Goal: Transaction & Acquisition: Purchase product/service

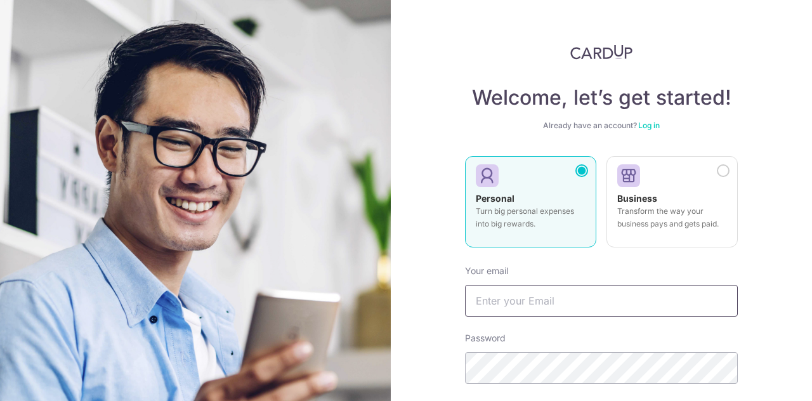
click at [497, 305] on input "text" at bounding box center [601, 301] width 273 height 32
click at [584, 297] on input "text" at bounding box center [601, 301] width 273 height 32
type input "iireneyeo@gmail.com"
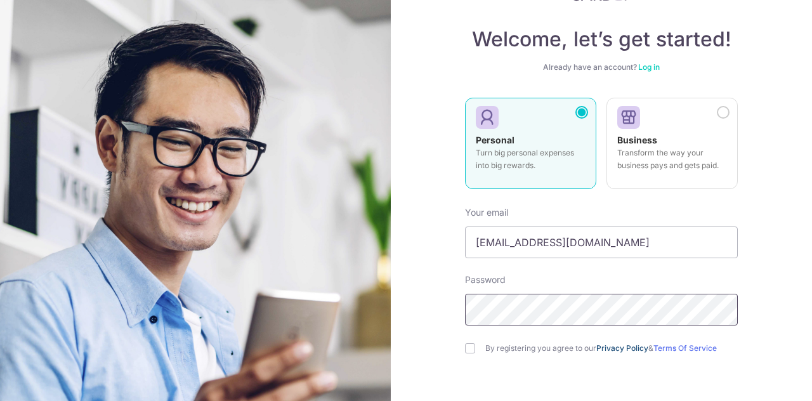
scroll to position [127, 0]
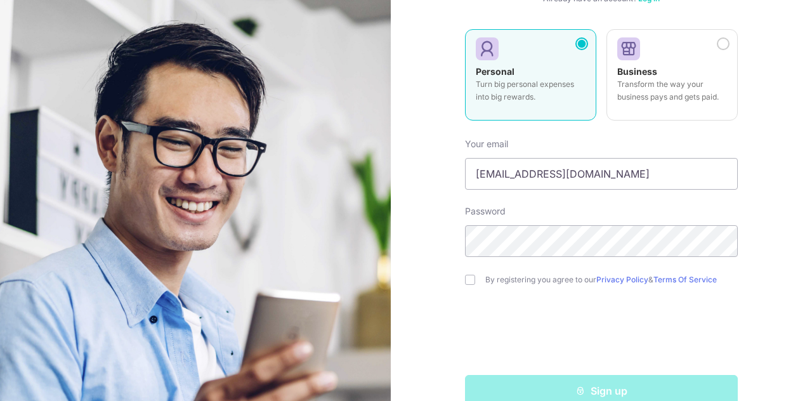
click at [480, 284] on div "By registering you agree to our Privacy Policy & Terms Of Service" at bounding box center [601, 279] width 273 height 15
click at [466, 280] on input "checkbox" at bounding box center [470, 280] width 10 height 10
checkbox input "true"
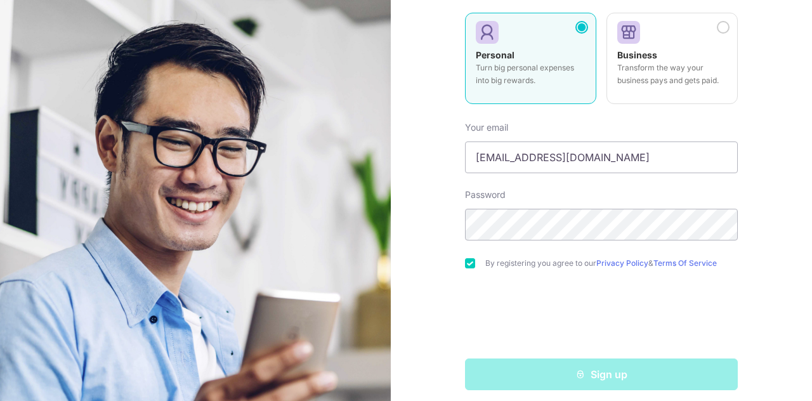
scroll to position [152, 0]
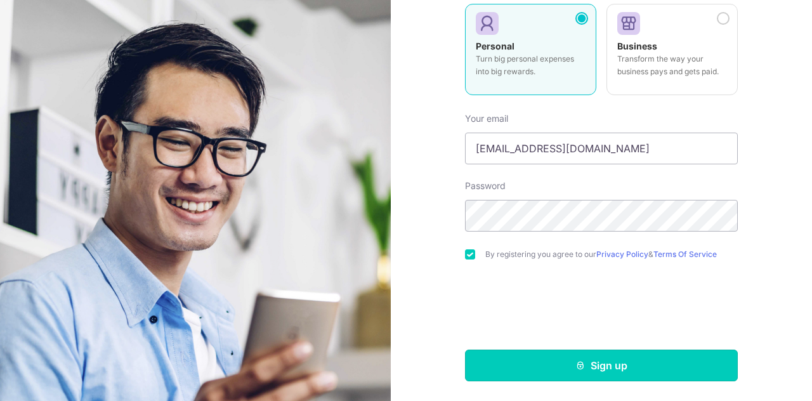
click at [610, 366] on button "Sign up" at bounding box center [601, 366] width 273 height 32
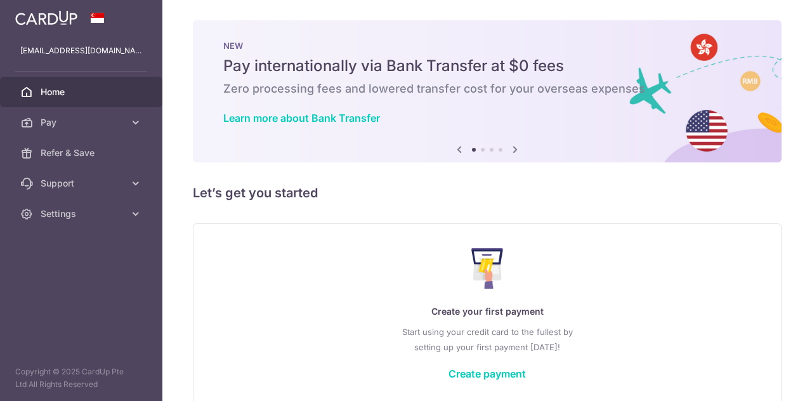
scroll to position [47, 0]
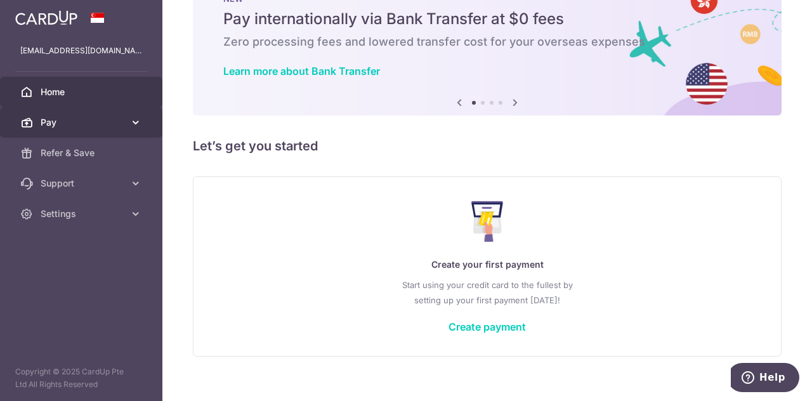
click at [119, 124] on span "Pay" at bounding box center [83, 122] width 84 height 13
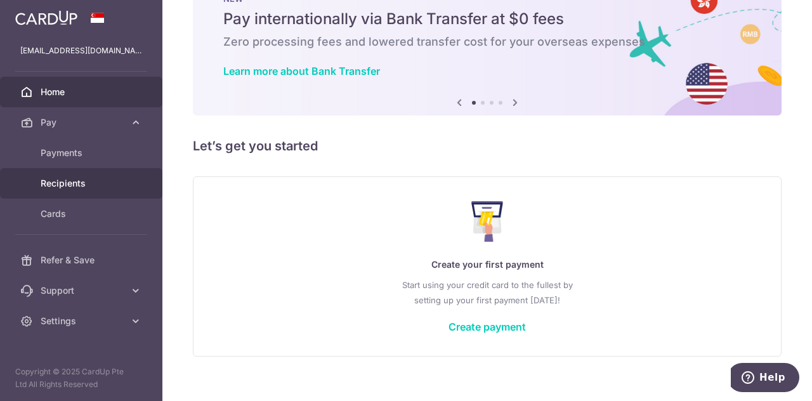
click at [63, 192] on link "Recipients" at bounding box center [81, 183] width 162 height 30
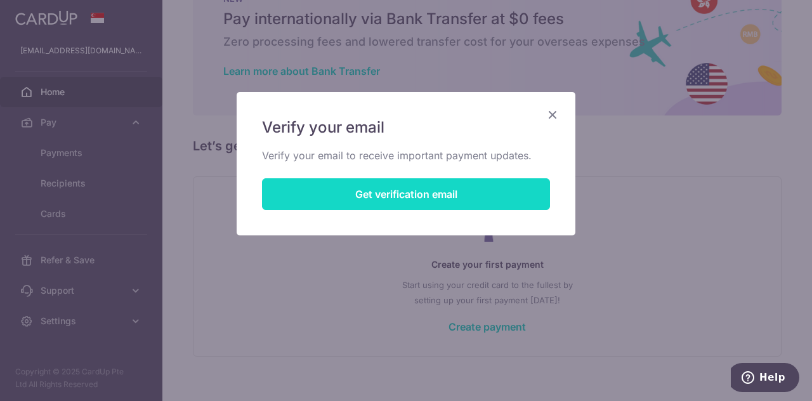
click at [355, 196] on button "Get verification email" at bounding box center [406, 194] width 288 height 32
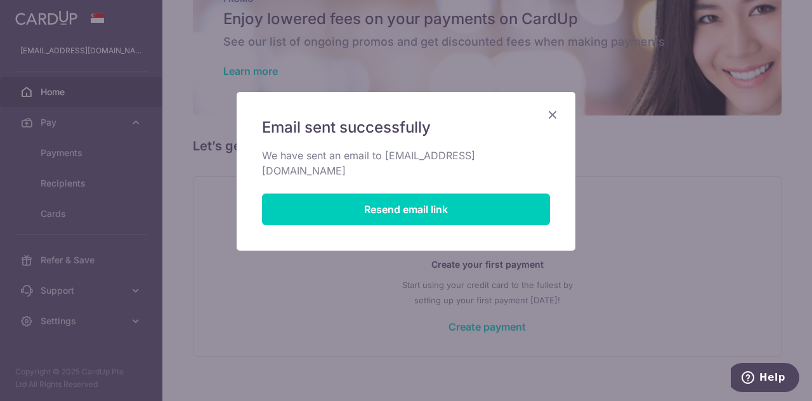
click at [555, 112] on icon "Close" at bounding box center [552, 115] width 15 height 16
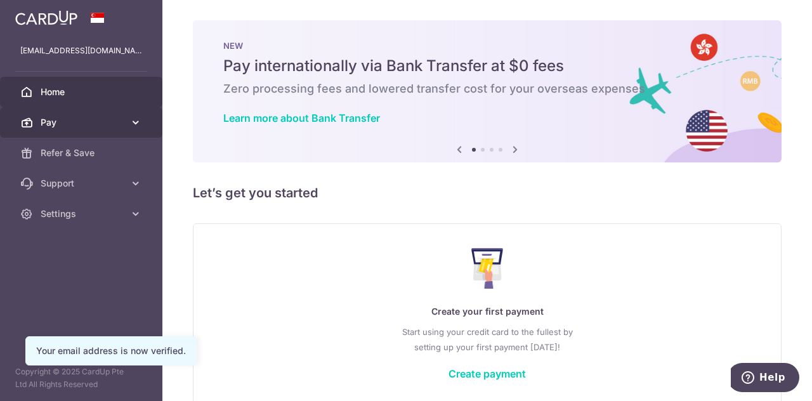
click at [132, 120] on icon at bounding box center [135, 122] width 13 height 13
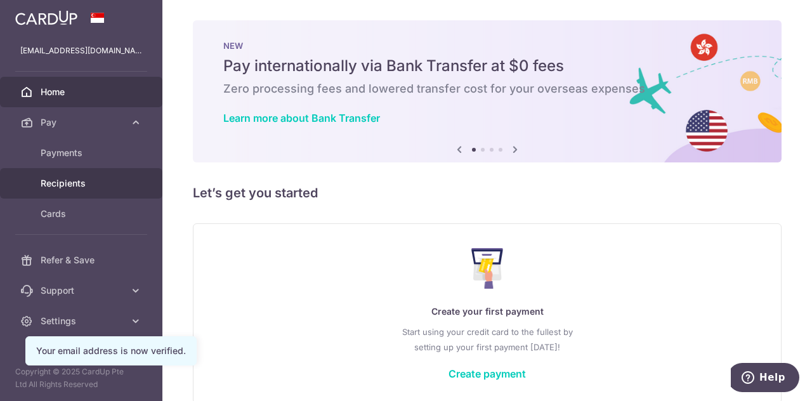
click at [104, 180] on span "Recipients" at bounding box center [83, 183] width 84 height 13
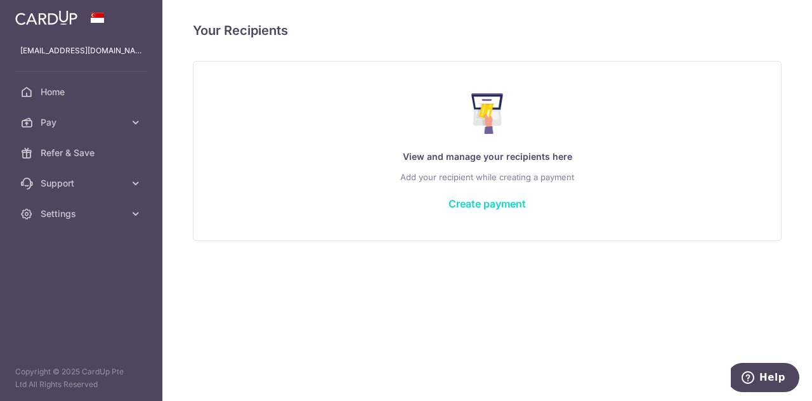
click at [504, 209] on link "Create payment" at bounding box center [487, 203] width 77 height 13
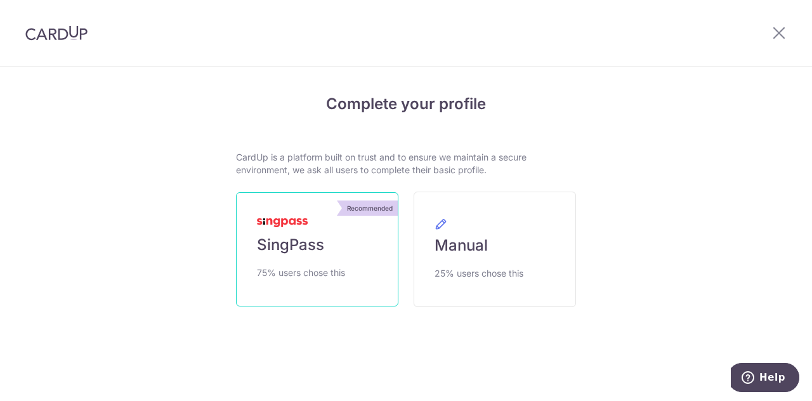
click at [298, 256] on link "Recommended SingPass 75% users chose this" at bounding box center [317, 249] width 162 height 114
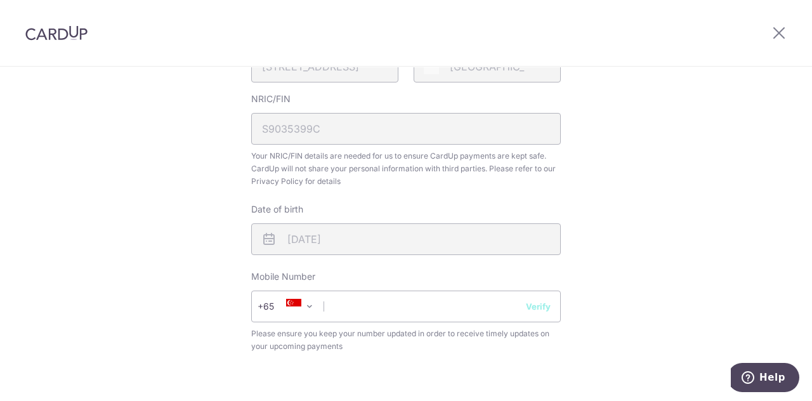
scroll to position [381, 0]
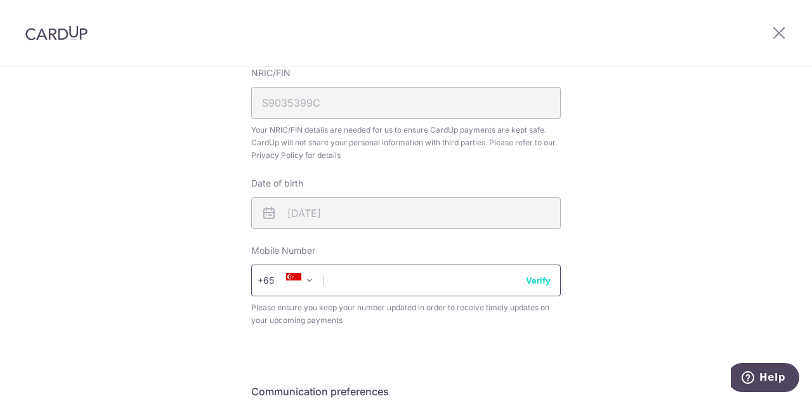
click at [381, 277] on input "text" at bounding box center [406, 281] width 310 height 32
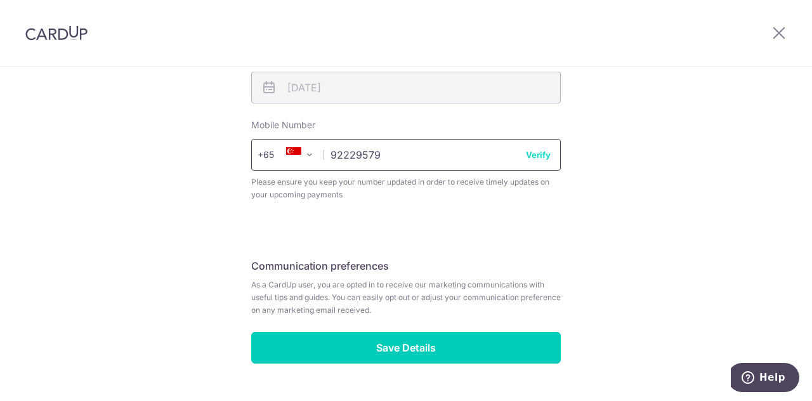
scroll to position [508, 0]
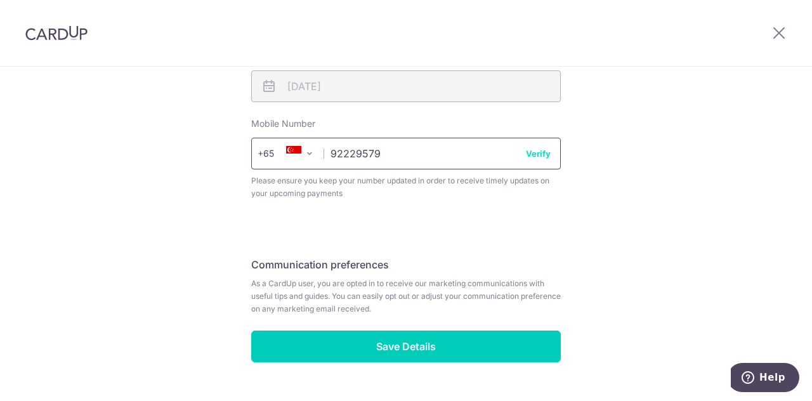
type input "92229579"
click at [531, 157] on button "Verify" at bounding box center [538, 153] width 25 height 13
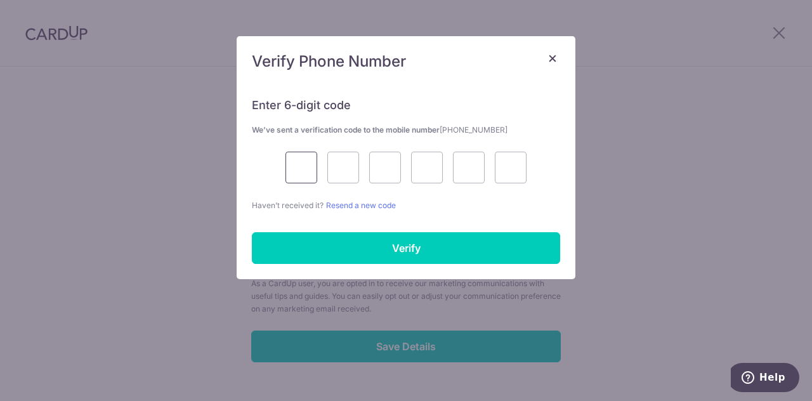
click at [307, 161] on input "text" at bounding box center [302, 168] width 32 height 32
type input "7"
type input "0"
type input "4"
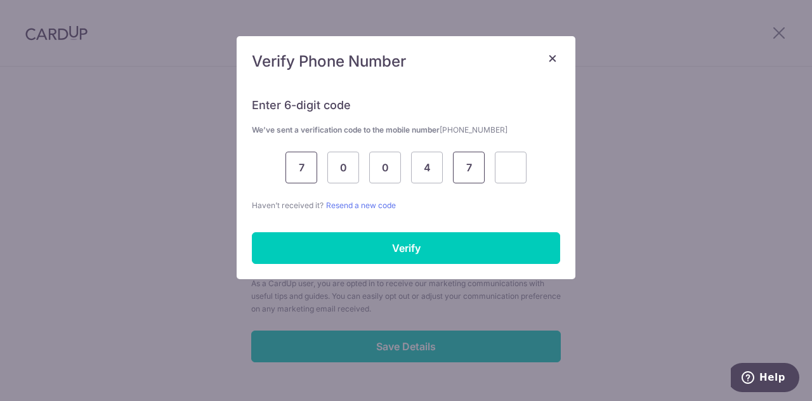
type input "7"
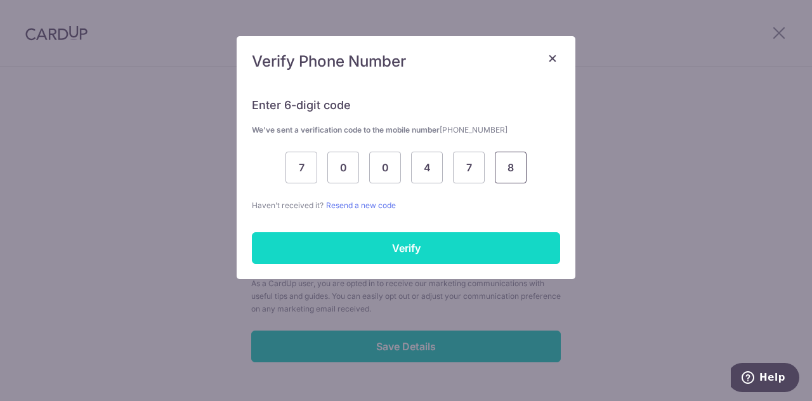
type input "8"
click at [369, 246] on input "Verify" at bounding box center [406, 248] width 308 height 32
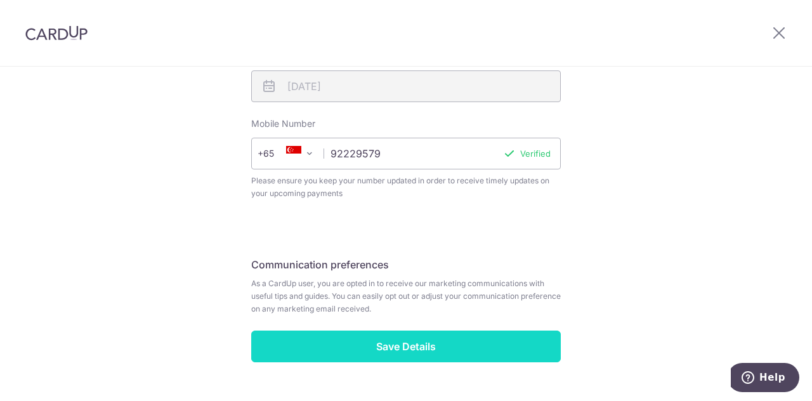
click at [416, 349] on input "Save Details" at bounding box center [406, 347] width 310 height 32
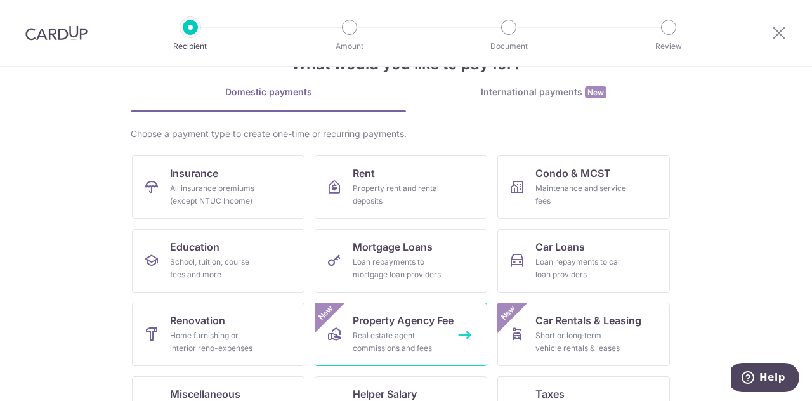
scroll to position [43, 0]
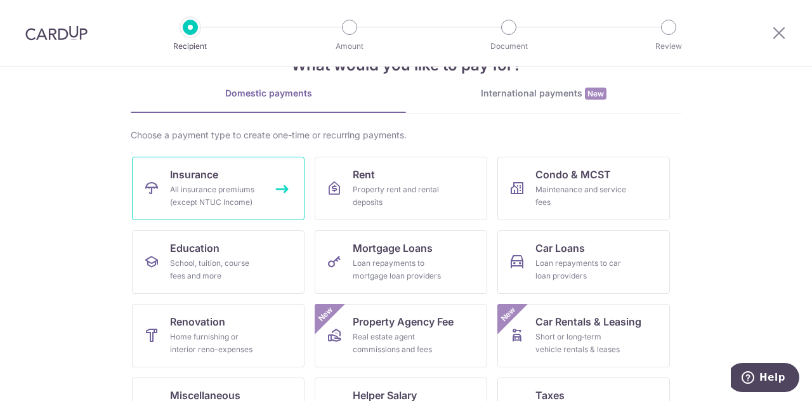
click at [265, 180] on link "Insurance All insurance premiums (except NTUC Income)" at bounding box center [218, 188] width 173 height 63
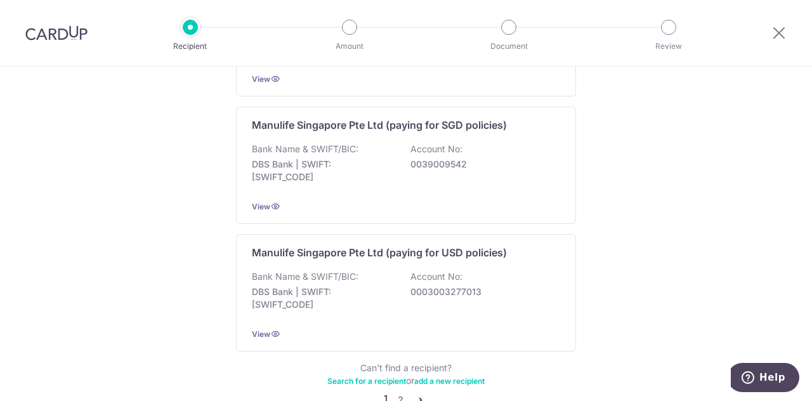
scroll to position [1325, 0]
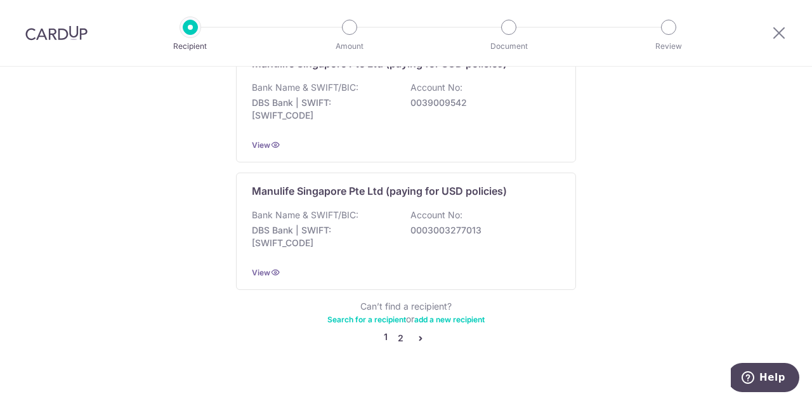
click at [397, 331] on link "2" at bounding box center [400, 338] width 15 height 15
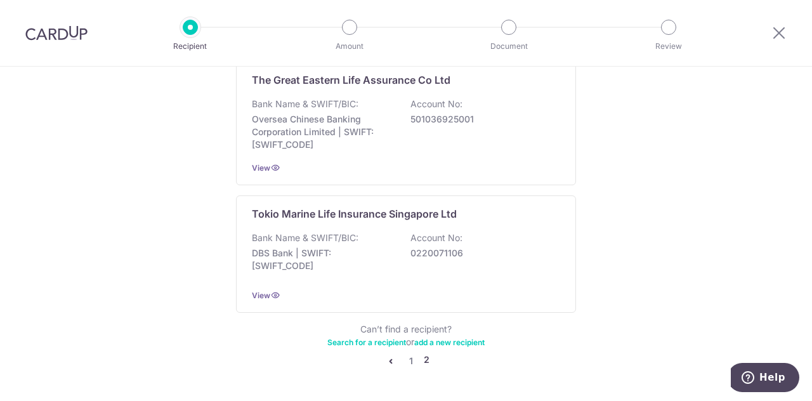
scroll to position [1304, 0]
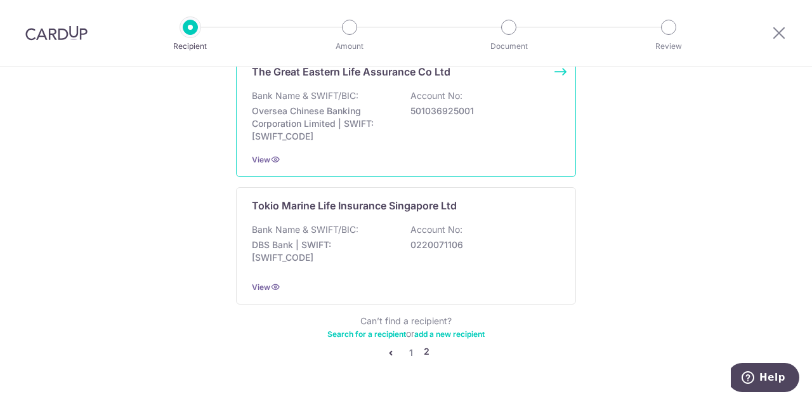
click at [360, 124] on p "Oversea Chinese Banking Corporation Limited | SWIFT: OCBCSGSGXXX" at bounding box center [323, 124] width 142 height 38
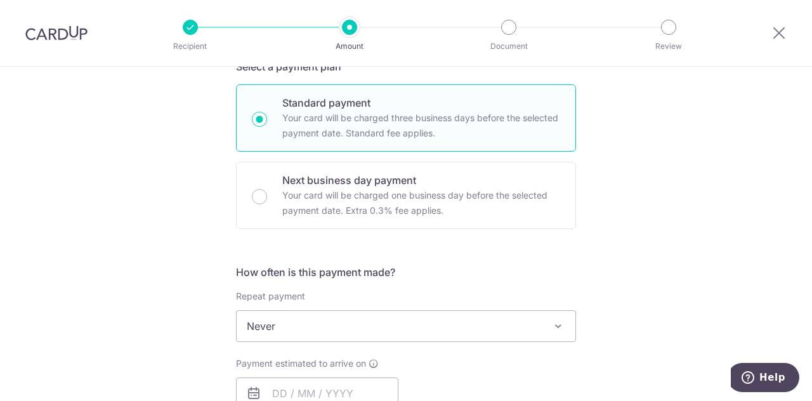
scroll to position [295, 0]
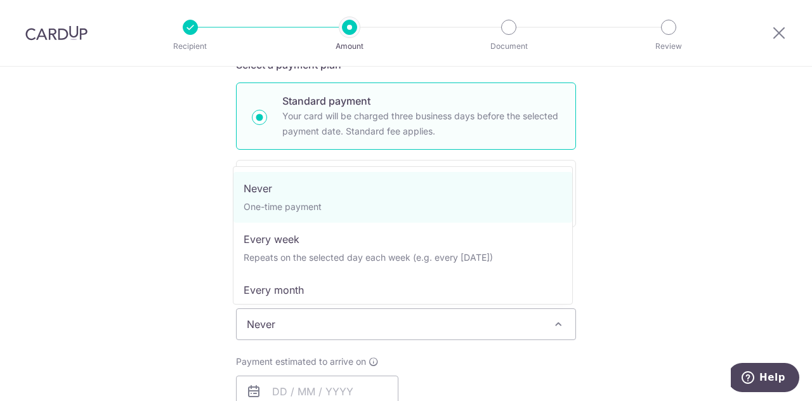
click at [399, 322] on span "Never" at bounding box center [406, 324] width 339 height 30
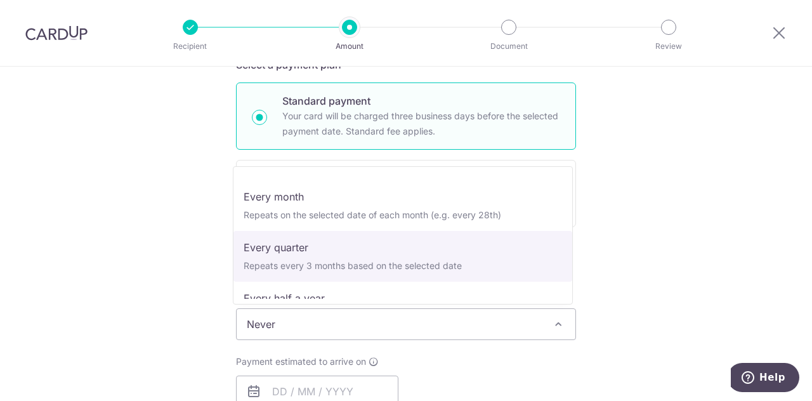
scroll to position [0, 0]
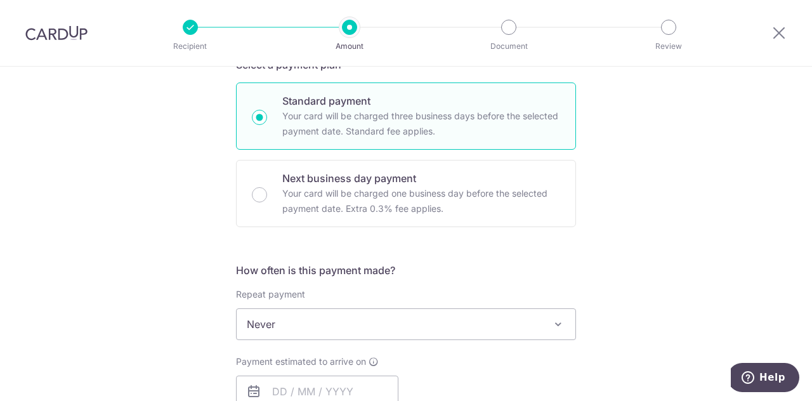
click at [673, 190] on div "Tell us more about your payment Enter payment amount SGD Select Card Select opt…" at bounding box center [406, 346] width 812 height 1148
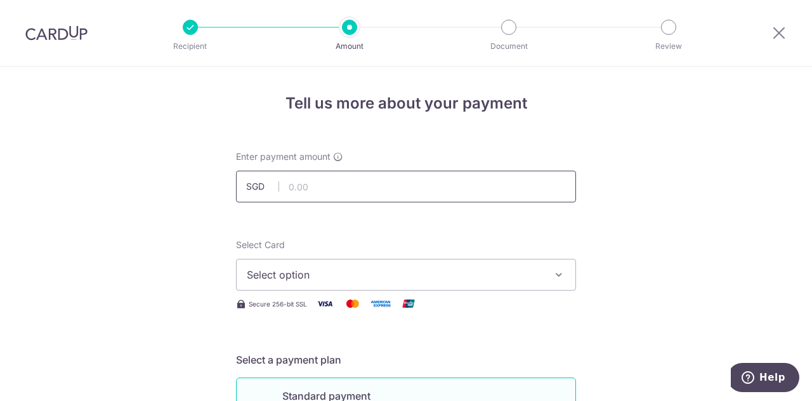
click at [322, 174] on input "text" at bounding box center [406, 187] width 340 height 32
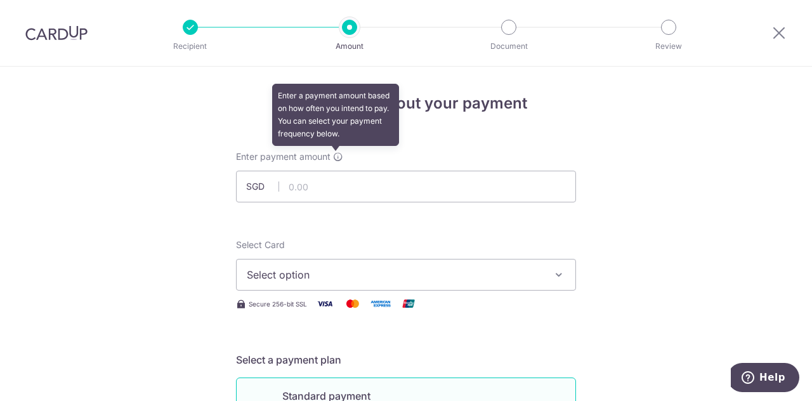
click at [333, 155] on icon at bounding box center [338, 157] width 10 height 10
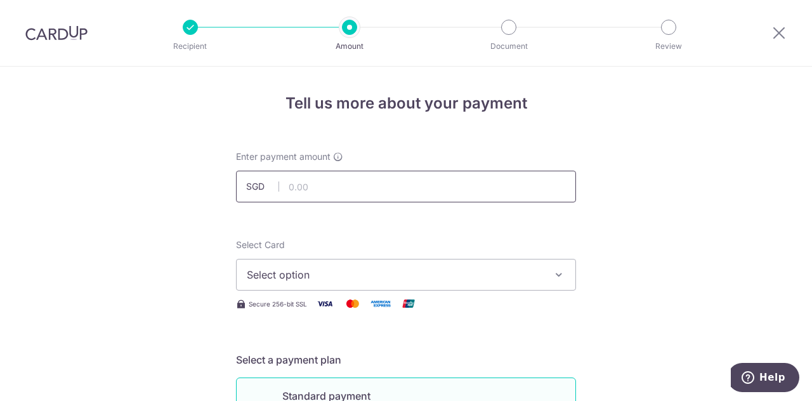
click at [330, 194] on input "text" at bounding box center [406, 187] width 340 height 32
type input "3,000.00"
click at [412, 268] on span "Select option" at bounding box center [395, 274] width 296 height 15
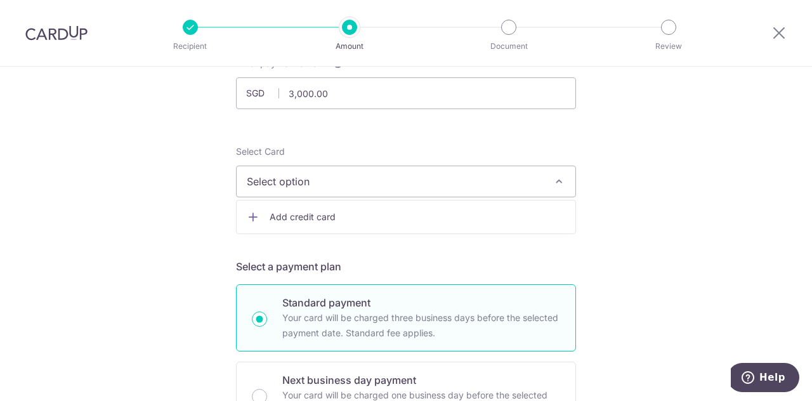
scroll to position [190, 0]
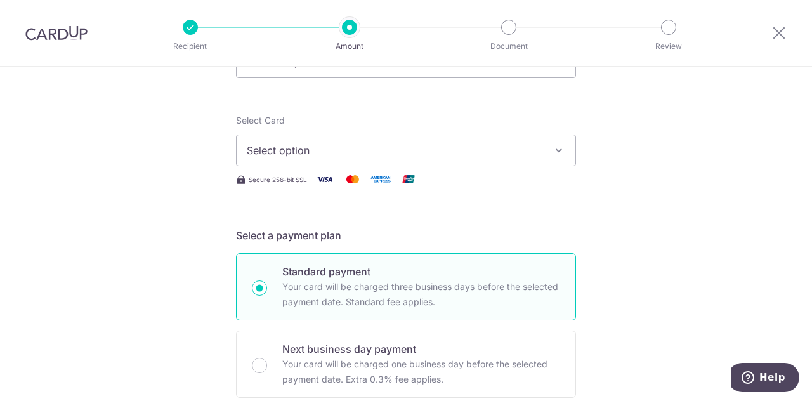
scroll to position [0, 0]
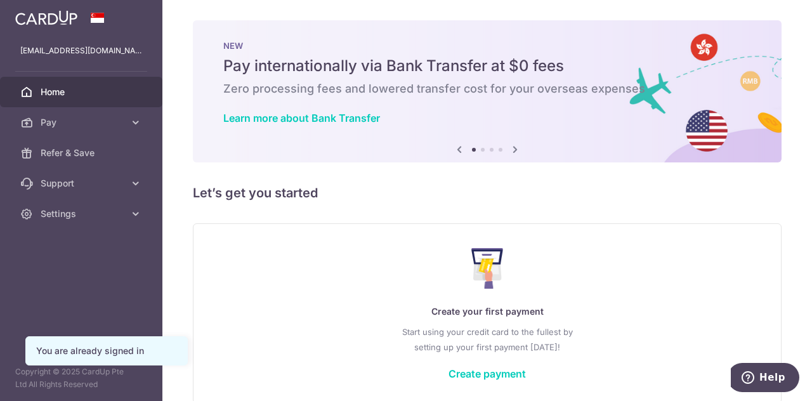
scroll to position [47, 0]
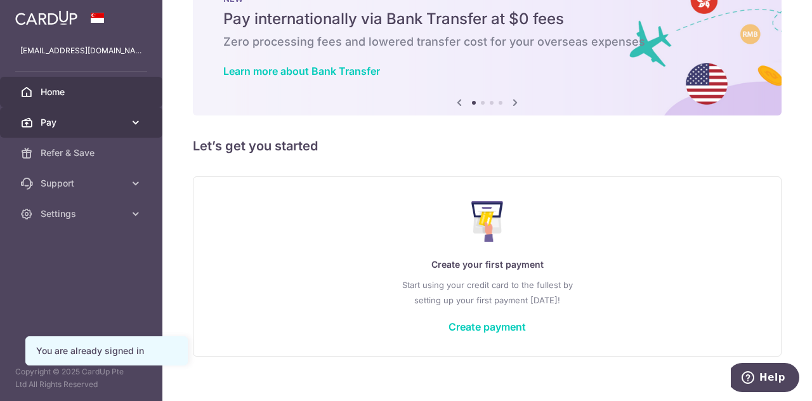
click at [67, 122] on span "Pay" at bounding box center [83, 122] width 84 height 13
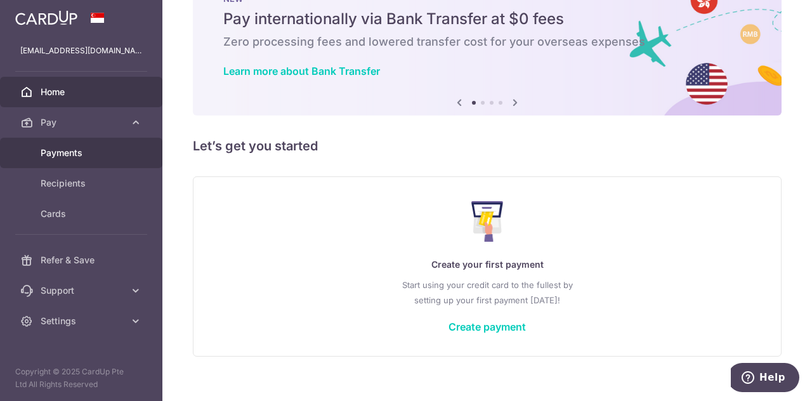
click at [72, 143] on link "Payments" at bounding box center [81, 153] width 162 height 30
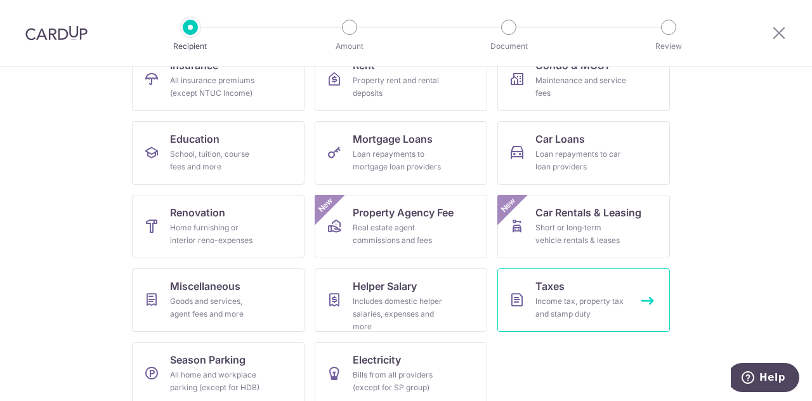
scroll to position [166, 0]
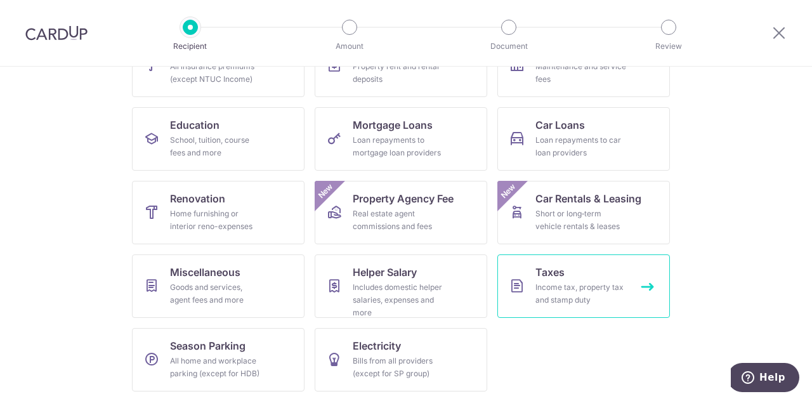
click at [617, 297] on div "Income tax, property tax and stamp duty" at bounding box center [580, 293] width 91 height 25
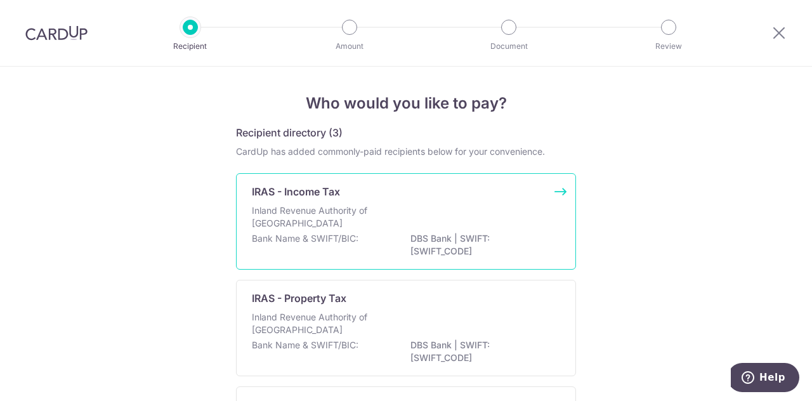
click at [331, 213] on p "Inland Revenue Authority of Singapore" at bounding box center [319, 216] width 135 height 25
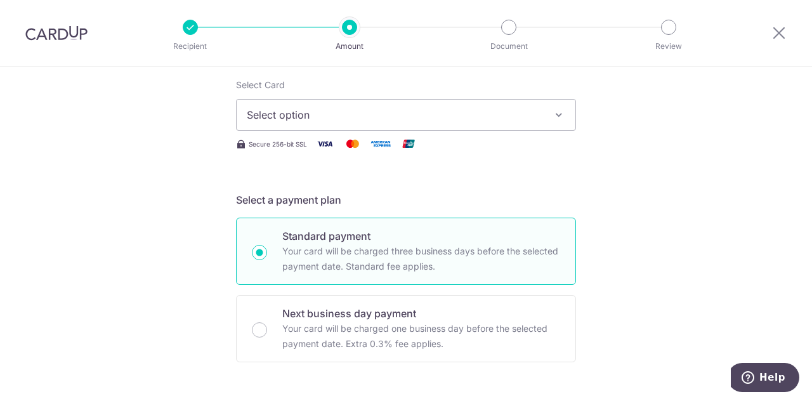
scroll to position [63, 0]
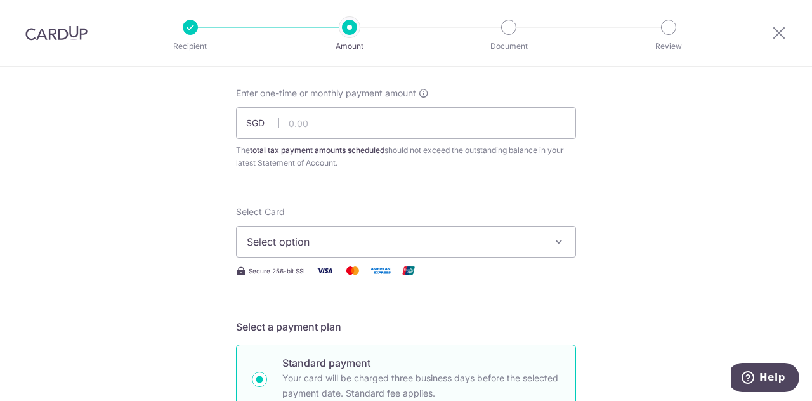
click at [553, 245] on icon "button" at bounding box center [559, 241] width 13 height 13
